Goal: Transaction & Acquisition: Book appointment/travel/reservation

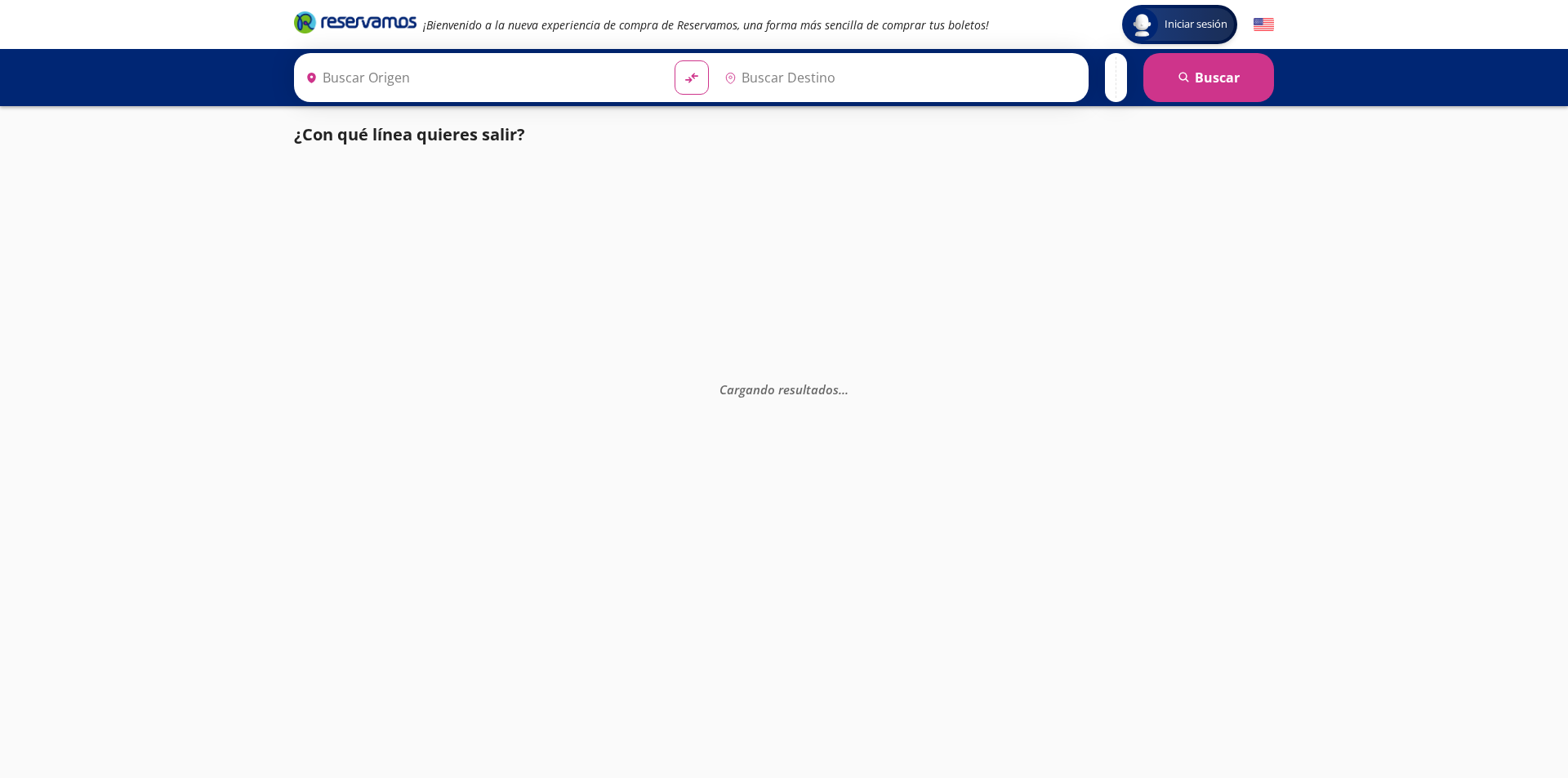
type input "[GEOGRAPHIC_DATA], [GEOGRAPHIC_DATA]"
type input "[GEOGRAPHIC_DATA][PERSON_NAME] ([GEOGRAPHIC_DATA][PERSON_NAME]), [GEOGRAPHIC_DA…"
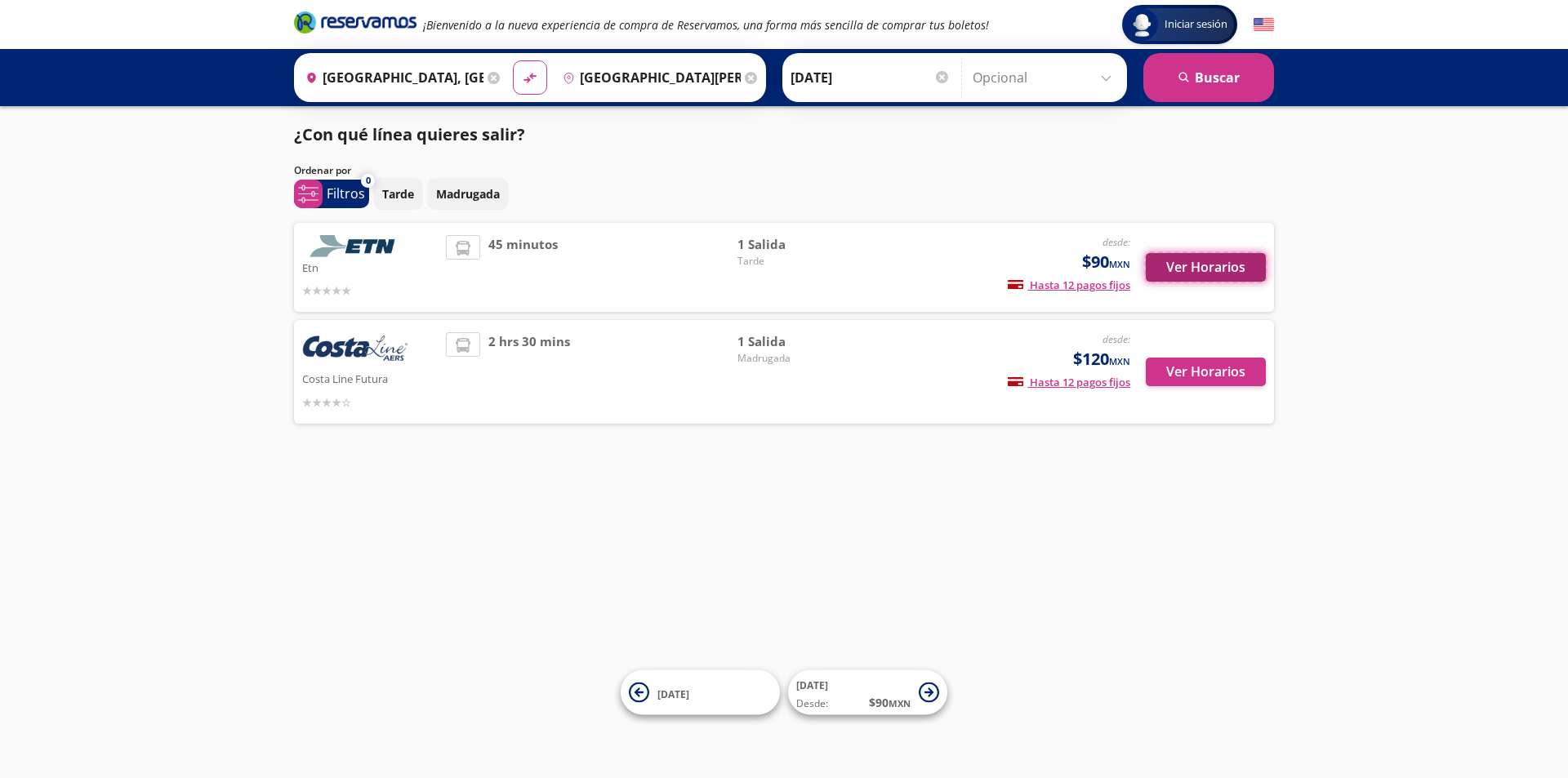
click at [1230, 263] on button "Ver Horarios" at bounding box center [1206, 267] width 120 height 29
click at [1192, 369] on button "Ver Horarios" at bounding box center [1206, 371] width 120 height 29
